Goal: Book appointment/travel/reservation

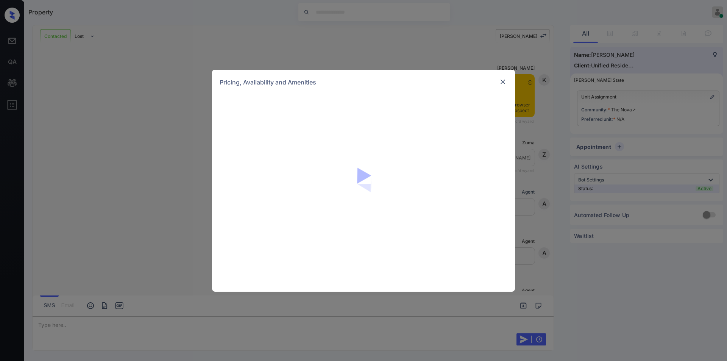
scroll to position [812, 0]
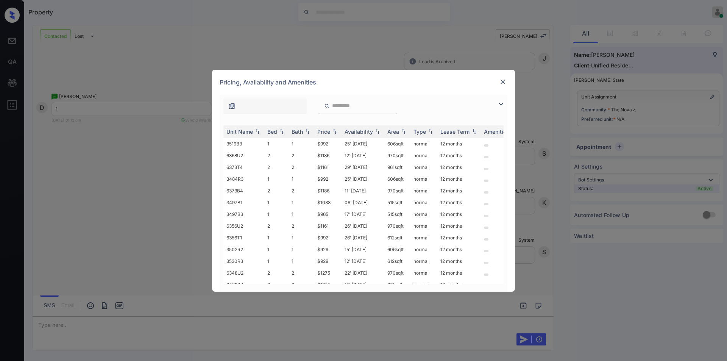
click at [504, 104] on img at bounding box center [500, 104] width 9 height 9
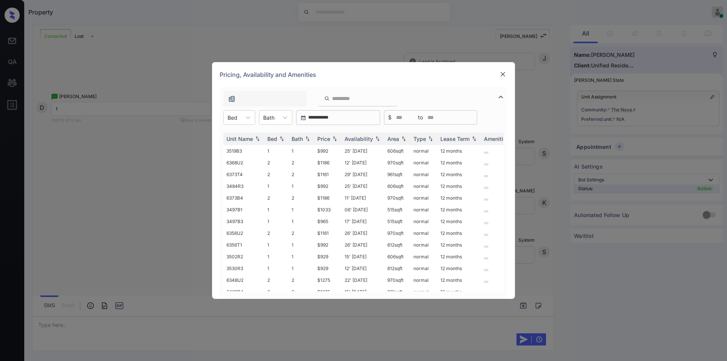
click at [240, 125] on div "Unit Name Bed Bath Price Availability Area Type Lease Term Amenities 3519B3 1 1…" at bounding box center [364, 212] width 288 height 174
click at [244, 117] on icon at bounding box center [248, 118] width 8 height 8
click at [233, 133] on div "1" at bounding box center [239, 136] width 32 height 14
drag, startPoint x: 315, startPoint y: 265, endPoint x: 333, endPoint y: 265, distance: 17.8
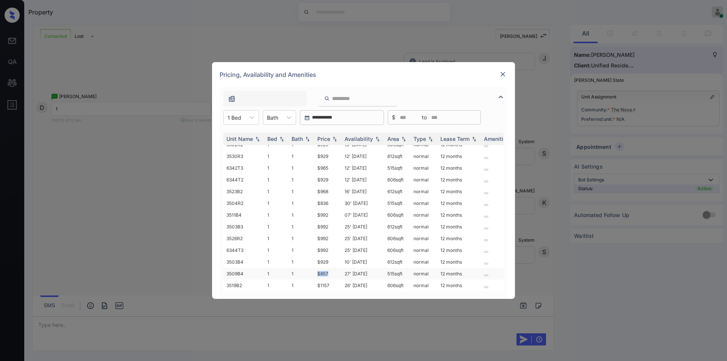
click at [333, 268] on td "$857" at bounding box center [327, 274] width 27 height 12
copy td "$857"
click at [333, 199] on td "$836" at bounding box center [327, 203] width 27 height 12
copy td "$836"
click at [326, 198] on td "$836" at bounding box center [327, 203] width 27 height 12
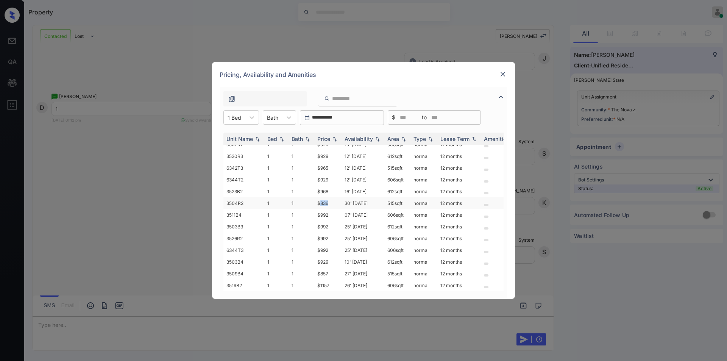
click at [326, 198] on td "$836" at bounding box center [327, 203] width 27 height 12
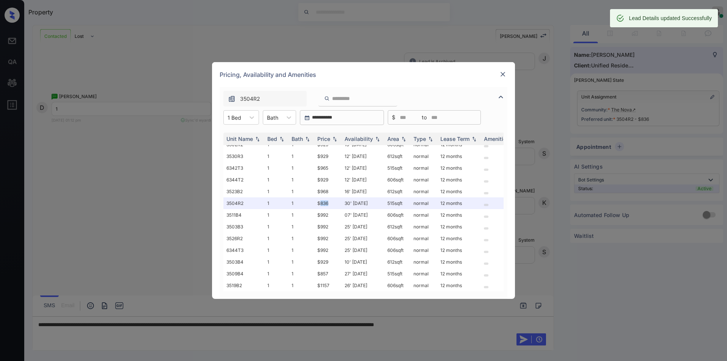
click at [503, 74] on img at bounding box center [503, 74] width 8 height 8
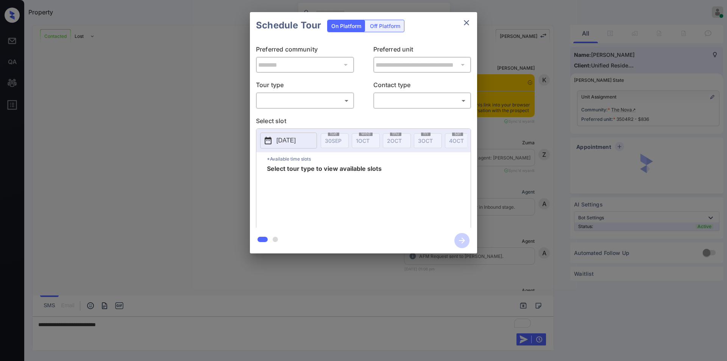
scroll to position [861, 0]
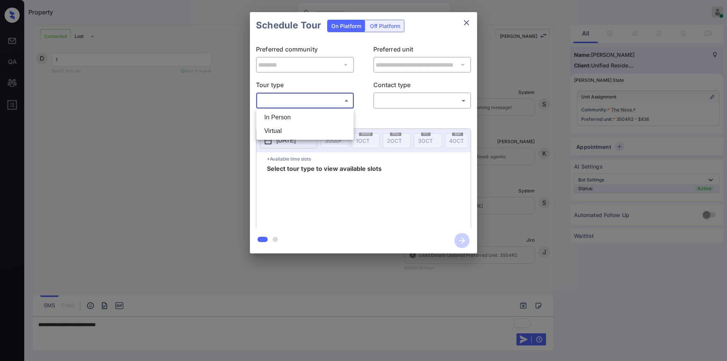
click at [281, 97] on body "Property [PERSON_NAME] Online Set yourself offline Set yourself on break Profil…" at bounding box center [363, 180] width 727 height 361
drag, startPoint x: 274, startPoint y: 120, endPoint x: 395, endPoint y: 117, distance: 121.2
click at [275, 120] on li "In Person" at bounding box center [305, 118] width 94 height 14
type input "********"
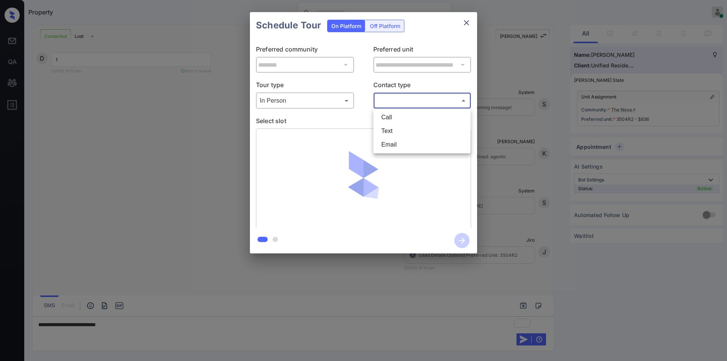
click at [401, 99] on body "Property [PERSON_NAME] Online Set yourself offline Set yourself on break Profil…" at bounding box center [363, 180] width 727 height 361
click at [388, 128] on li "Text" at bounding box center [422, 131] width 94 height 14
type input "****"
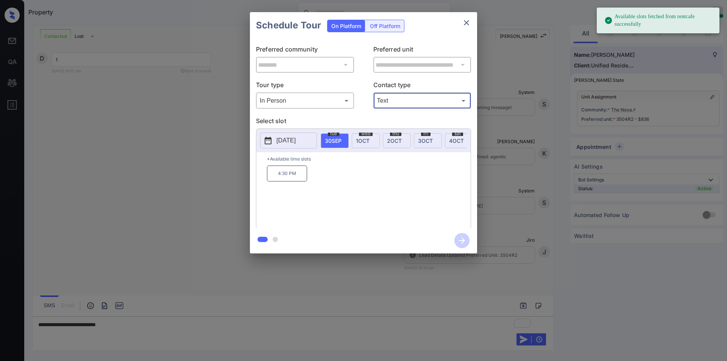
click at [362, 143] on span "[DATE]" at bounding box center [363, 140] width 14 height 6
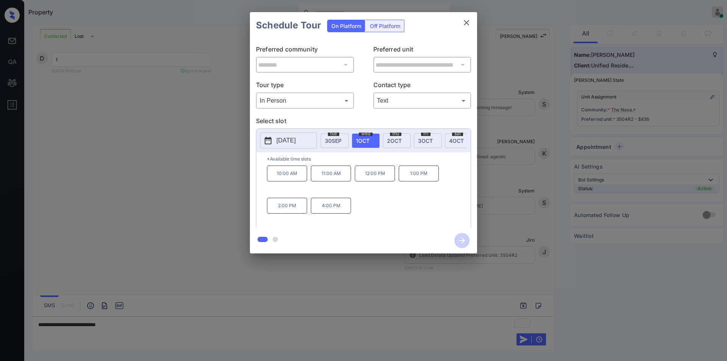
click at [176, 192] on div "**********" at bounding box center [363, 132] width 727 height 265
